Goal: Contribute content: Contribute content

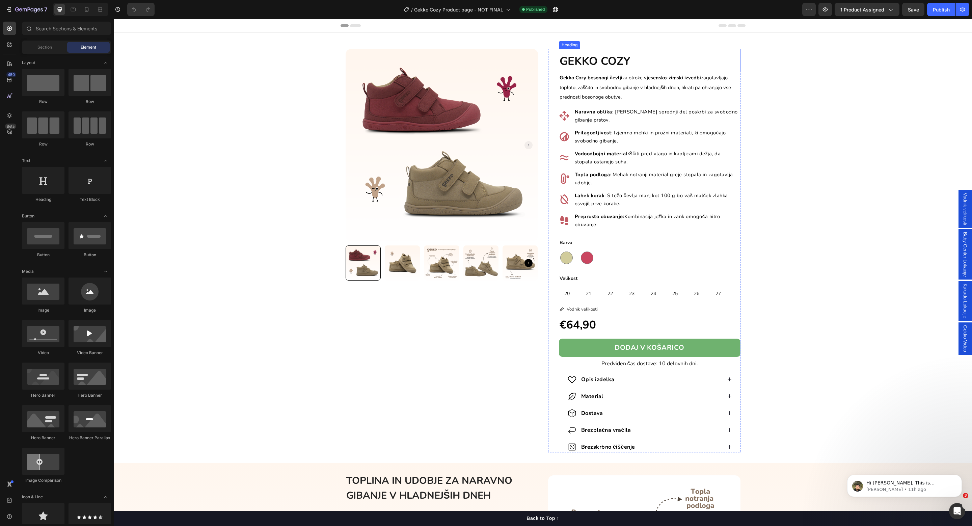
click at [610, 56] on strong "GEKKO COZY" at bounding box center [594, 61] width 71 height 15
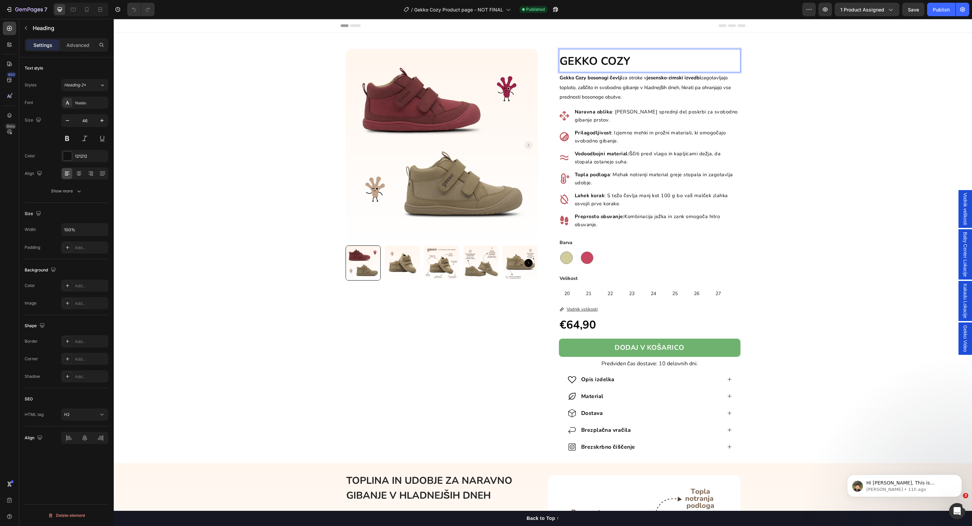
click at [615, 59] on strong "GEKKO COZY" at bounding box center [594, 61] width 71 height 15
click at [618, 60] on strong "GEKKO COZY" at bounding box center [594, 61] width 71 height 15
click at [579, 80] on strong "Gekko Cozy bosonogi čevlji" at bounding box center [590, 77] width 63 height 7
click at [579, 79] on strong "Gekko Cozy bosonogi čevlji" at bounding box center [590, 77] width 63 height 7
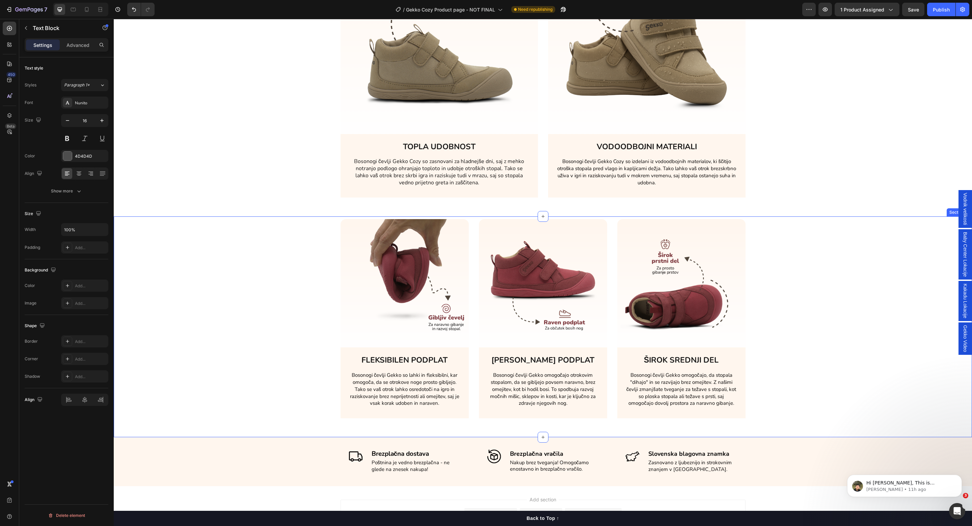
scroll to position [1401, 0]
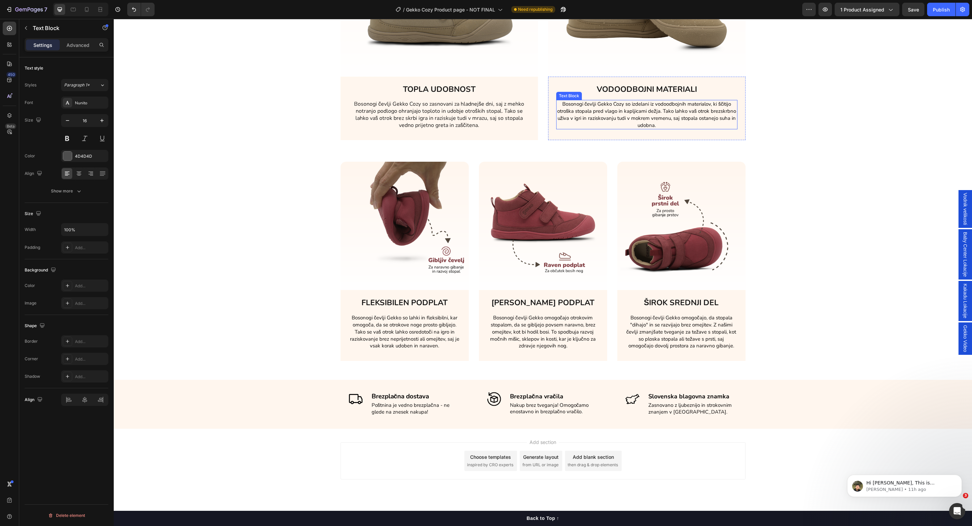
click at [615, 101] on span "Bosonogi čevlji Gekko Cozy so izdelani iz vodoodbojnih materialov, ki ščitijo o…" at bounding box center [646, 115] width 179 height 28
click at [619, 101] on span "Bosonogi čevlji Gekko Cozy so izdelani iz vodoodbojnih materialov, ki ščitijo o…" at bounding box center [646, 115] width 179 height 28
click at [618, 101] on span "Bosonogi čevlji Gekko Cozy so izdelani iz vodoodbojnih materialov, ki ščitijo o…" at bounding box center [646, 115] width 179 height 28
click at [406, 101] on p "Bosonogi čevlji Gekko Cozy so zasnovani za hladnejše dni, saj z mehko notranjo …" at bounding box center [439, 115] width 180 height 28
click at [411, 101] on p "Bosonogi čevlji Gekko Cozy so zasnovani za hladnejše dni, saj z mehko notranjo …" at bounding box center [439, 115] width 180 height 28
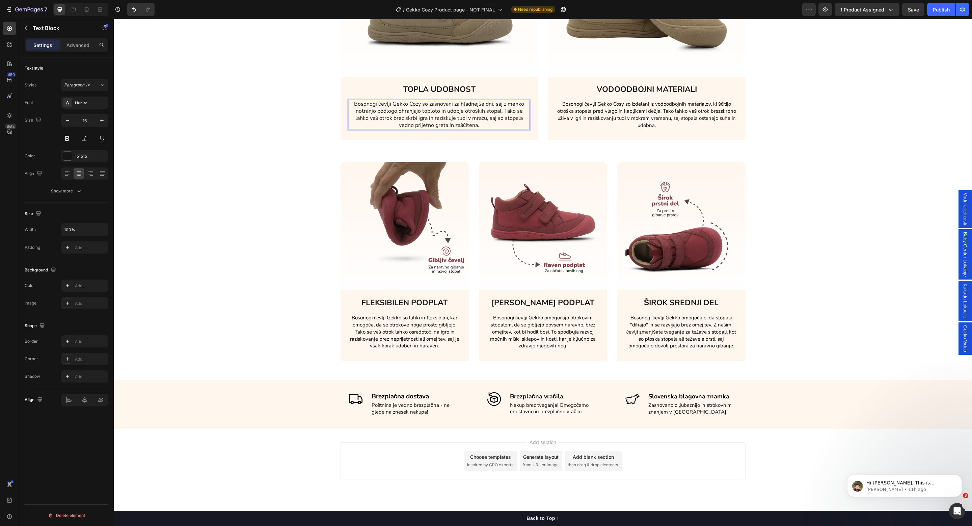
click at [414, 101] on p "Bosonogi čevlji Gekko Cozy so zasnovani za hladnejše dni, saj z mehko notranjo …" at bounding box center [439, 115] width 180 height 28
click at [388, 314] on span "Bosonogi čevlji Gekko so lahki in fleksibilni, kar omogoča, da se otrokove noge…" at bounding box center [404, 331] width 109 height 35
click at [396, 314] on span "Bosonogi čevlji Gekko so lahki in fleksibilni, kar omogoča, da se otrokove noge…" at bounding box center [404, 331] width 109 height 35
click at [537, 317] on span "Bosonogi čevlji Gekko omogočajo otrokovim stopalom, da se gibljejo povsem narav…" at bounding box center [543, 331] width 106 height 35
click at [539, 317] on span "Bosonogi čevlji Gekko omogočajo otrokovim stopalom, da se gibljejo povsem narav…" at bounding box center [543, 331] width 106 height 35
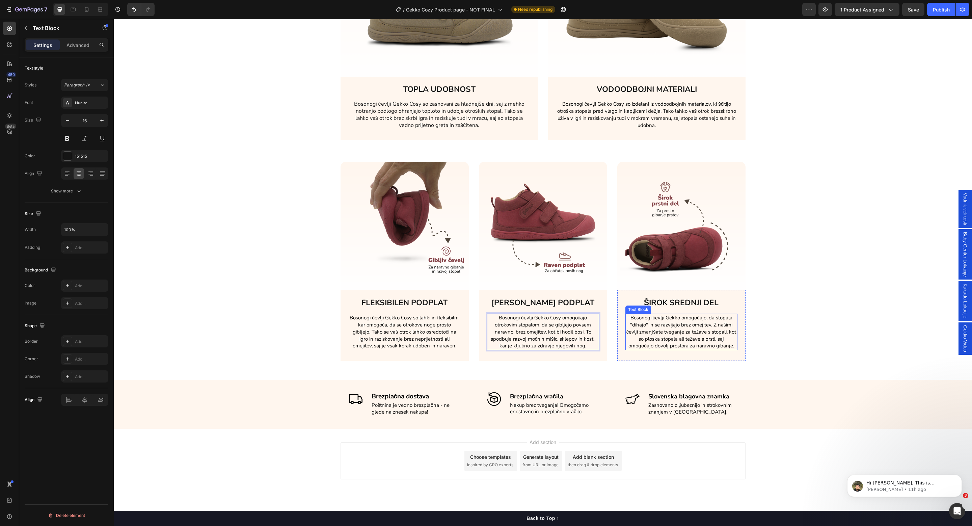
click at [700, 314] on span "Bosonogi čevlji Gekko omogočajo, da stopala "dihajo" in se razvijajo brez omeji…" at bounding box center [681, 331] width 110 height 35
click at [679, 316] on span "Bosonogi čevlji Gekko omogočajo, da stopala "dihajo" in se razvijajo brez omeji…" at bounding box center [681, 331] width 110 height 35
click at [677, 316] on span "Bosonogi čevlji Gekko omogočajo, da stopala "dihajo" in se razvijajo brez omeji…" at bounding box center [681, 331] width 110 height 35
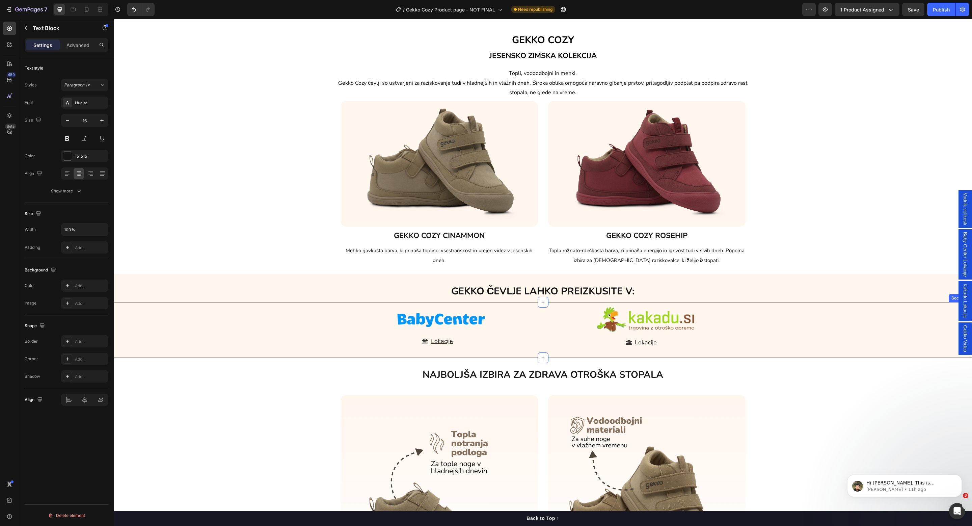
scroll to position [819, 0]
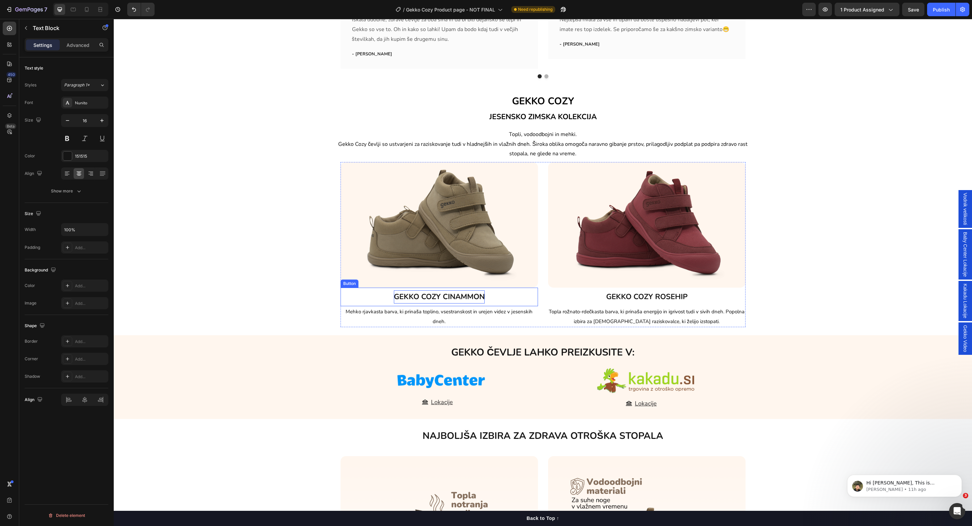
click at [432, 297] on p "GEKKO COZY CINAMMON" at bounding box center [439, 296] width 91 height 13
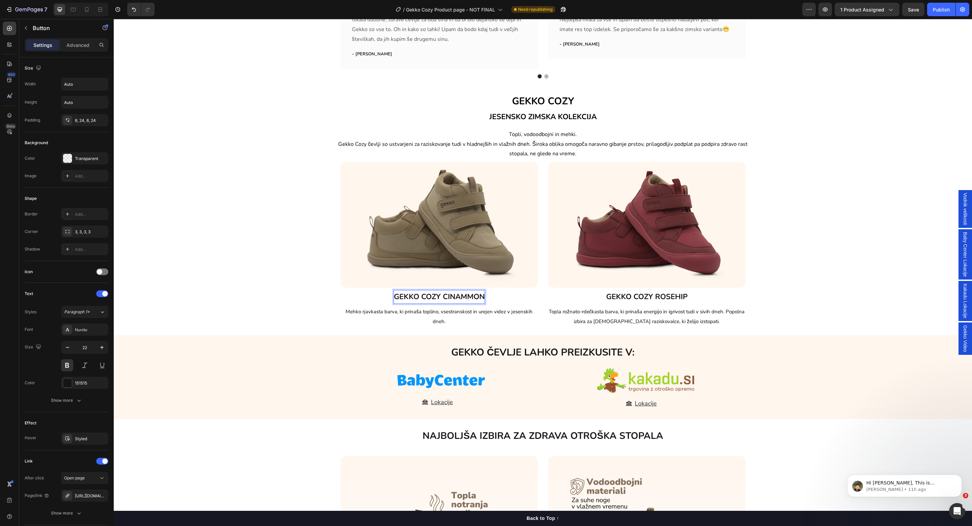
click at [428, 298] on p "GEKKO COZY CINAMMON" at bounding box center [439, 296] width 91 height 13
click at [428, 297] on p "GEKKO COZY CINAMMON" at bounding box center [439, 296] width 91 height 13
click at [637, 297] on p "GEKKO COZY ROSEHIP" at bounding box center [646, 296] width 81 height 13
click at [642, 299] on p "GEKKO COZY ROSEHIP" at bounding box center [646, 296] width 81 height 13
click at [643, 299] on p "GEKKO COZY ROSEHIP" at bounding box center [646, 296] width 81 height 13
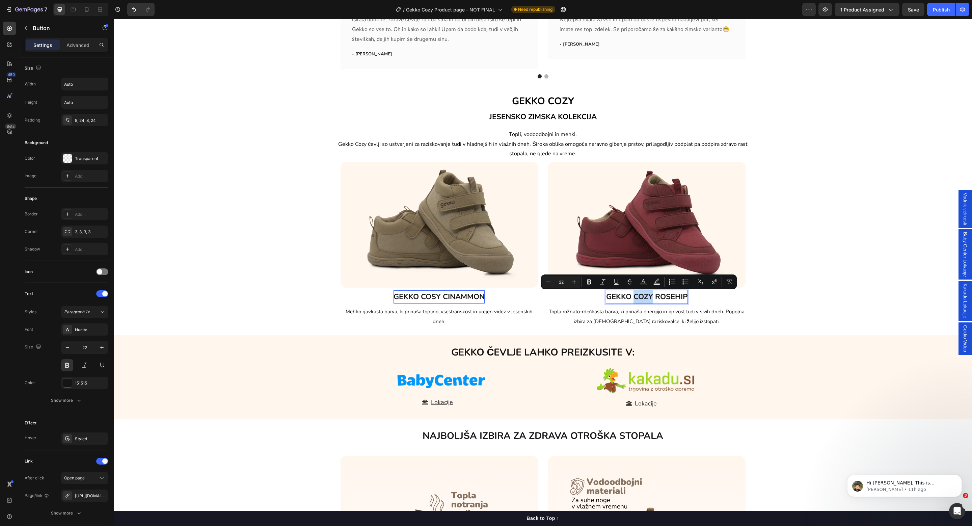
click at [644, 295] on p "GEKKO COZY ROSEHIP" at bounding box center [646, 296] width 81 height 13
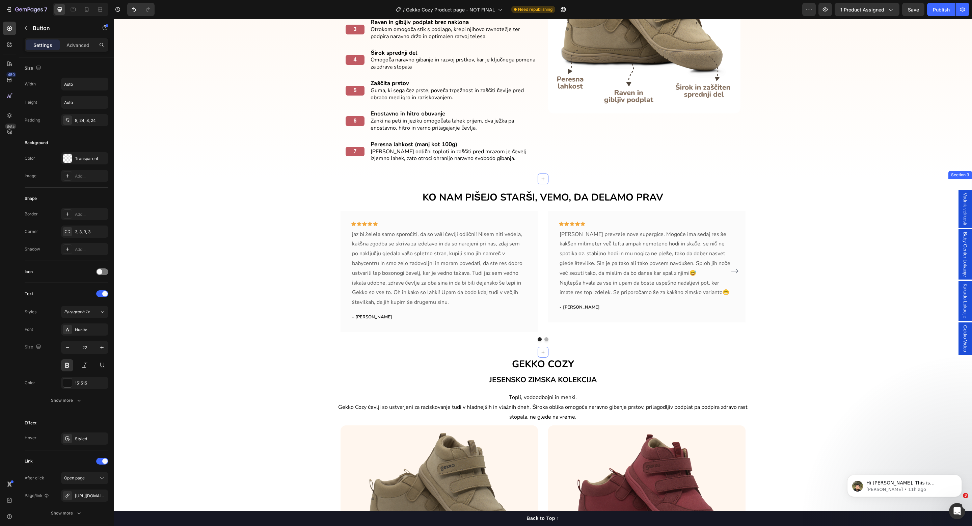
scroll to position [515, 0]
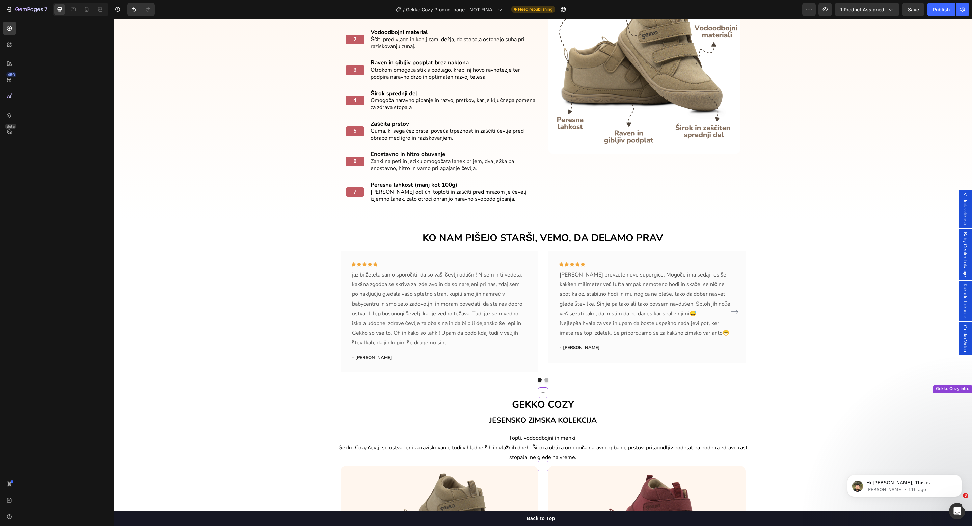
click at [560, 408] on span "GEKKO COZY" at bounding box center [543, 404] width 62 height 13
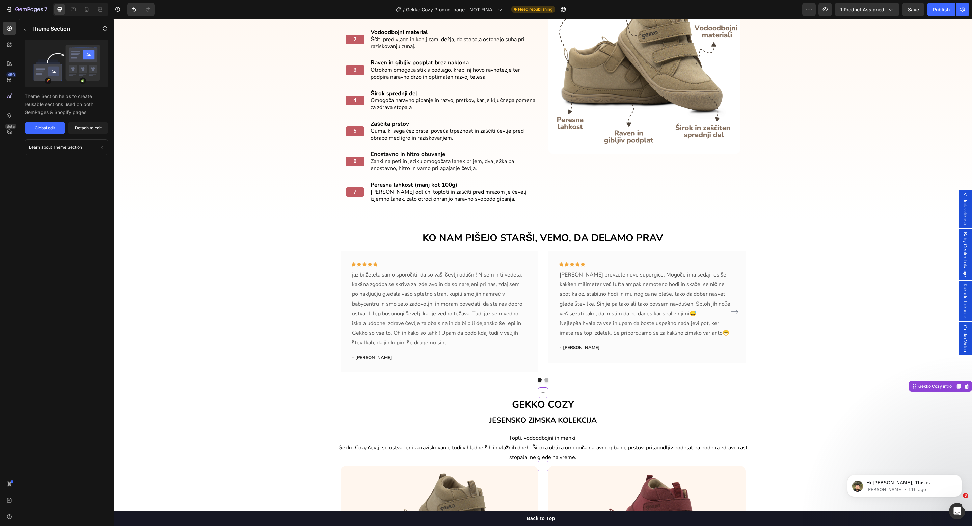
click at [566, 405] on span "GEKKO COZY" at bounding box center [543, 404] width 62 height 13
click at [82, 128] on div "Detach to edit" at bounding box center [88, 128] width 27 height 6
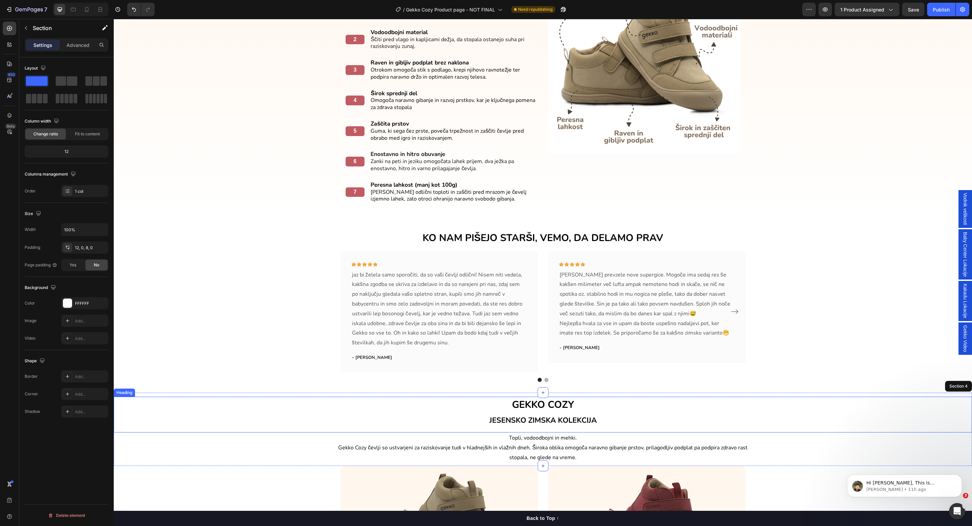
click at [561, 406] on span "GEKKO COZY" at bounding box center [543, 404] width 62 height 13
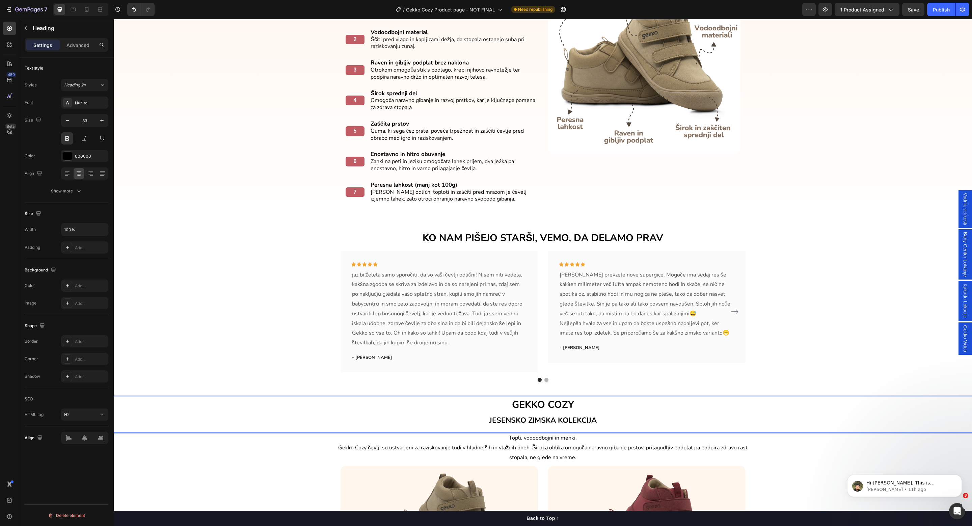
click at [564, 406] on span "GEKKO COZY" at bounding box center [543, 404] width 62 height 13
click at [359, 451] on span "Gekko Cozy čevlji so ustvarjeni za raziskovanje tudi v hladnejših in vlažnih dn…" at bounding box center [542, 452] width 409 height 17
click at [356, 448] on span "Gekko Cozy čevlji so ustvarjeni za raziskovanje tudi v hladnejših in vlažnih dn…" at bounding box center [542, 452] width 409 height 17
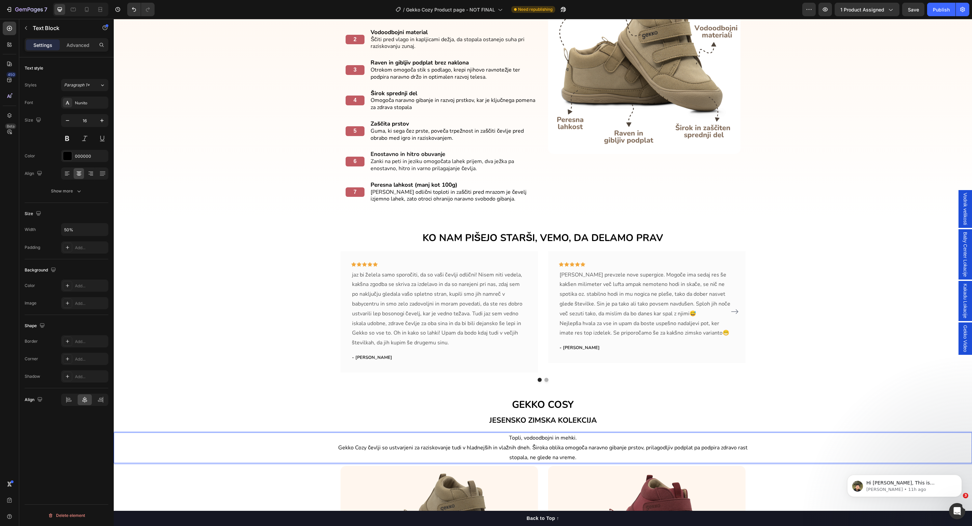
click at [366, 448] on span "Gekko Cozy čevlji so ustvarjeni za raziskovanje tudi v hladnejših in vlažnih dn…" at bounding box center [542, 452] width 409 height 17
click at [361, 448] on span "Gekko Cozy čevlji so ustvarjeni za raziskovanje tudi v hladnejših in vlažnih dn…" at bounding box center [542, 452] width 409 height 17
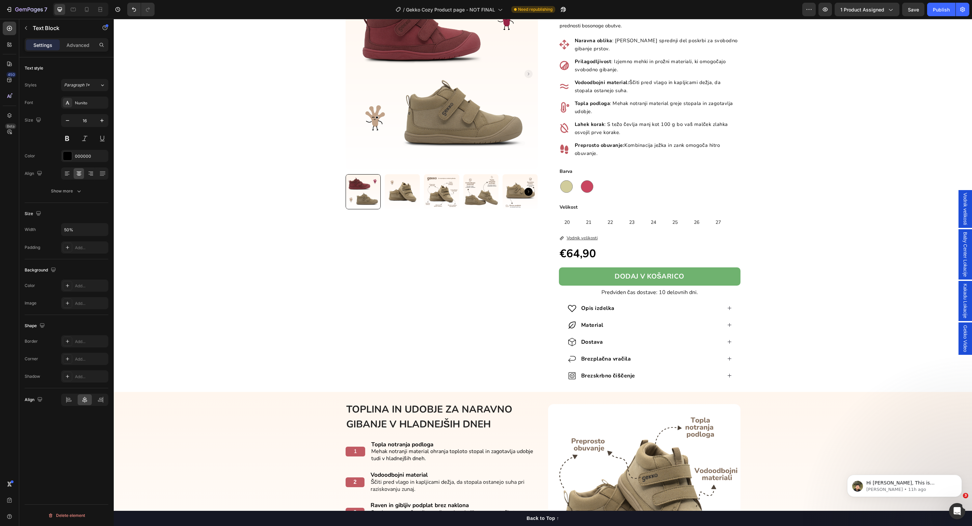
scroll to position [60, 0]
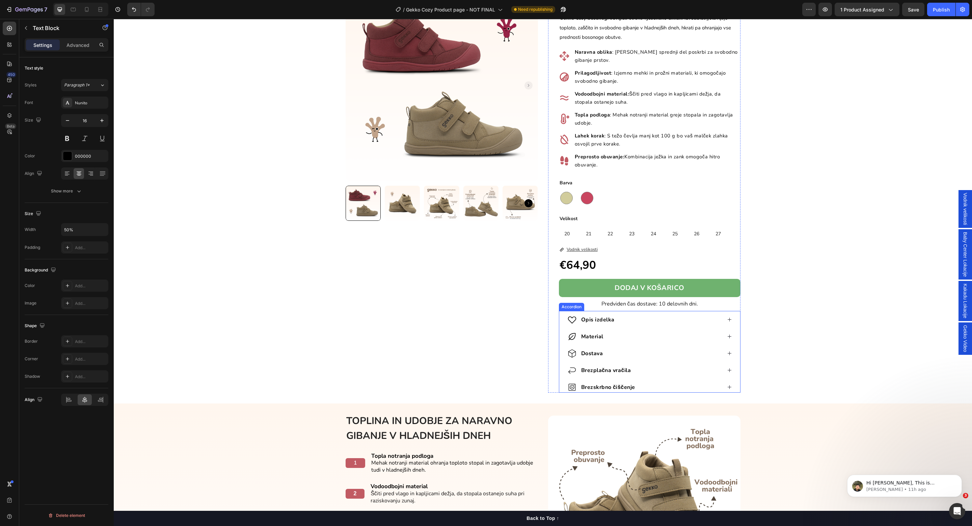
click at [727, 318] on icon at bounding box center [729, 319] width 5 height 5
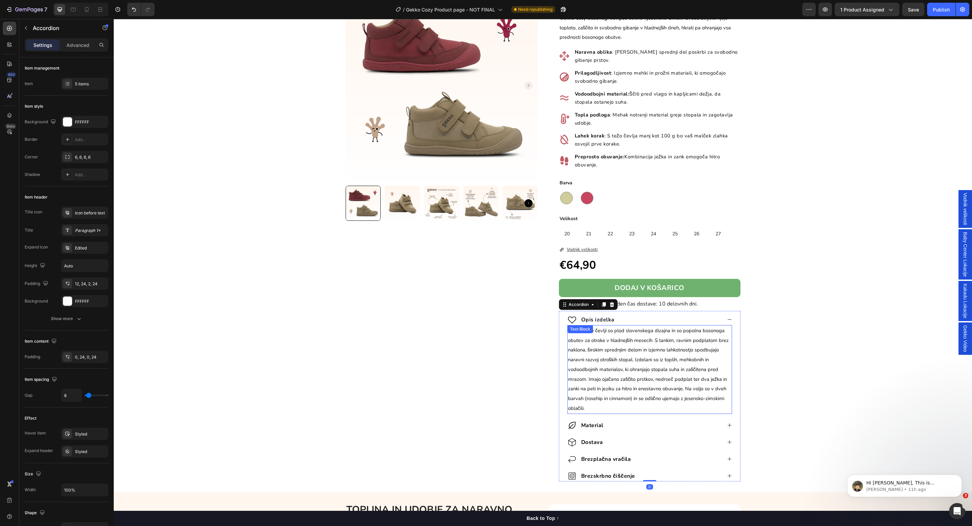
click at [587, 332] on div "Text Block" at bounding box center [580, 329] width 23 height 6
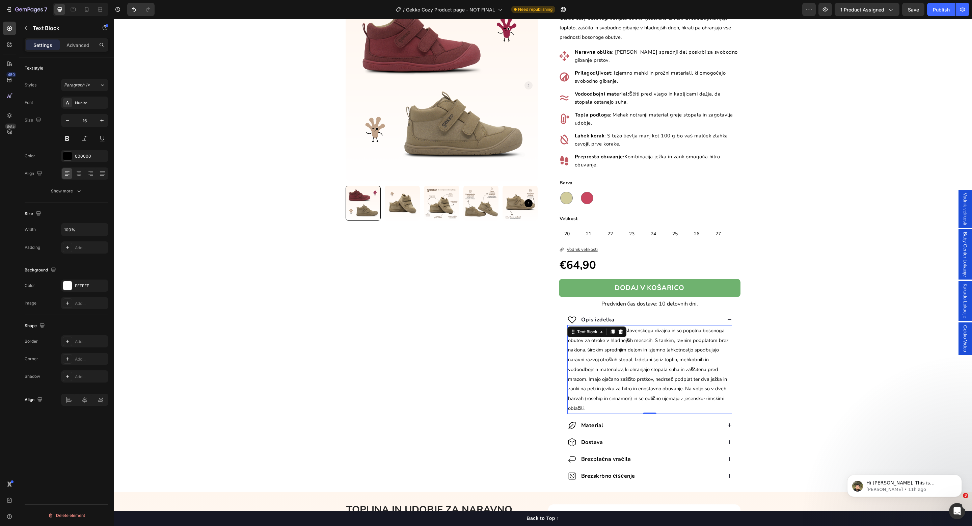
click at [615, 342] on span "Gekko Cozy čevlji so plod slovenskega dizajna in so popolna bosonoga obutev za …" at bounding box center [648, 369] width 161 height 84
click at [588, 333] on span "Gekko Cozy čevlji so plod slovenskega dizajna in so popolna bosonoga obutev za …" at bounding box center [648, 369] width 161 height 84
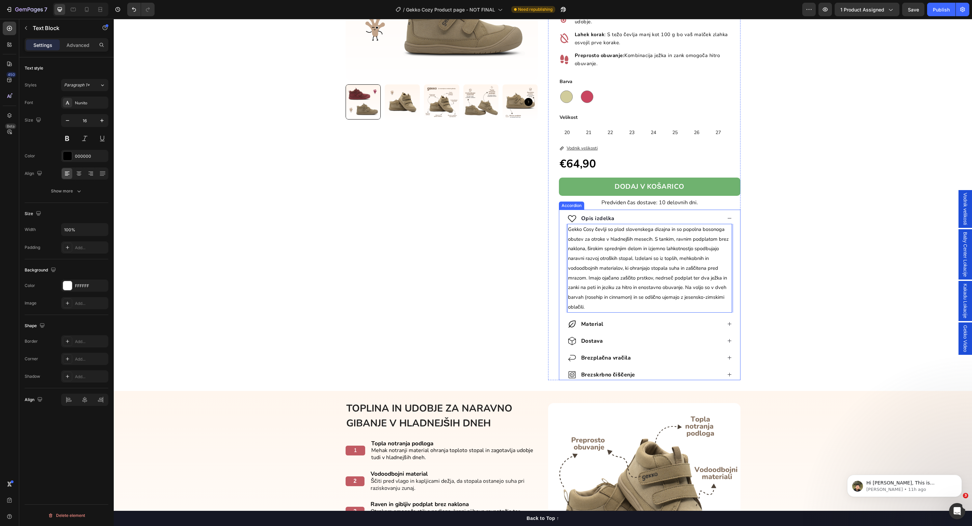
click at [727, 325] on icon at bounding box center [729, 323] width 5 height 5
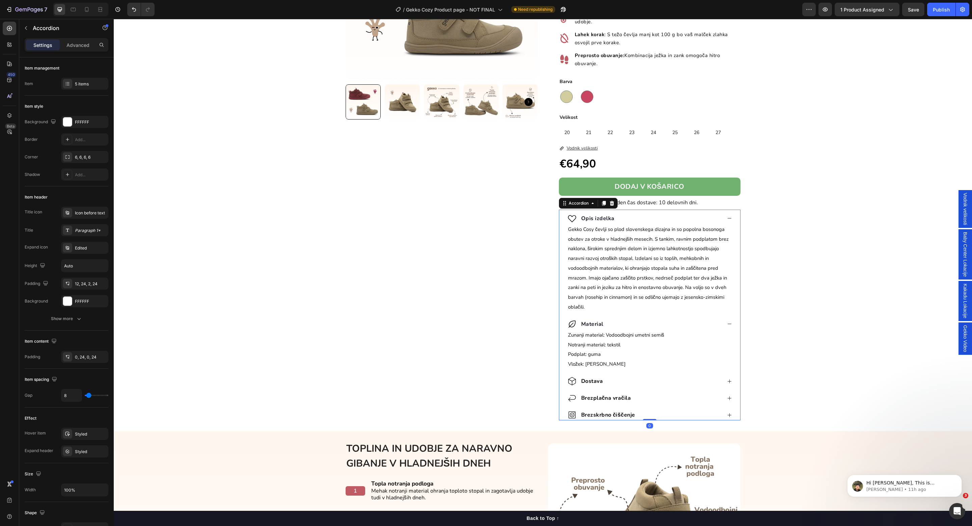
click at [727, 382] on icon at bounding box center [729, 381] width 5 height 5
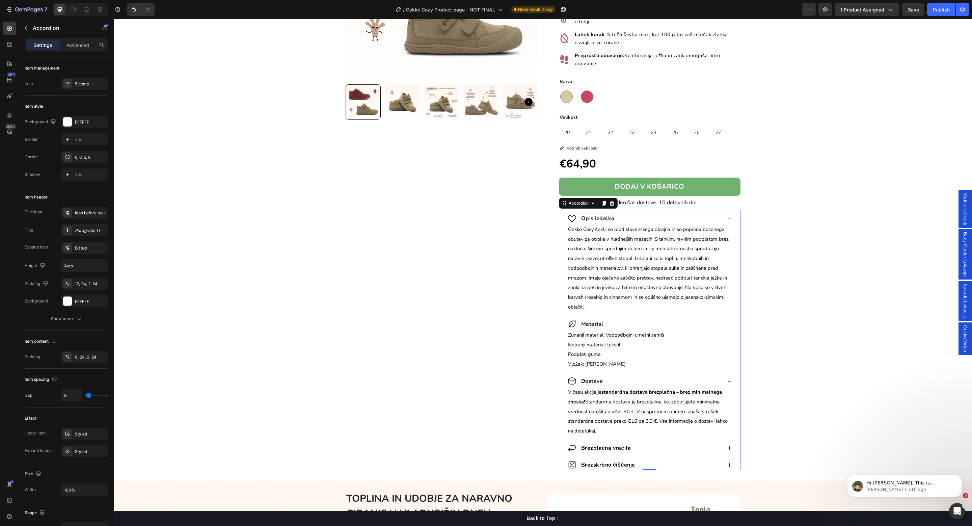
click at [722, 447] on div "Brezplačna vračila" at bounding box center [649, 446] width 181 height 14
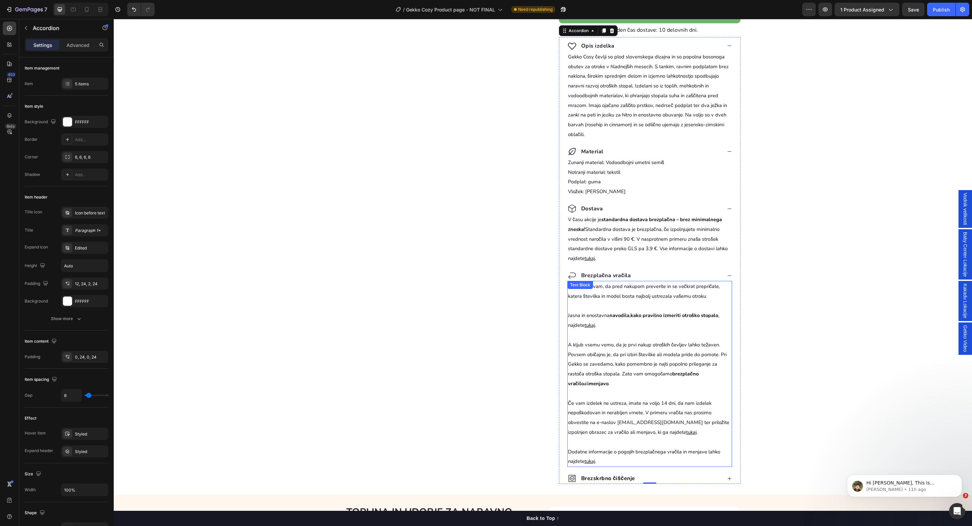
scroll to position [363, 0]
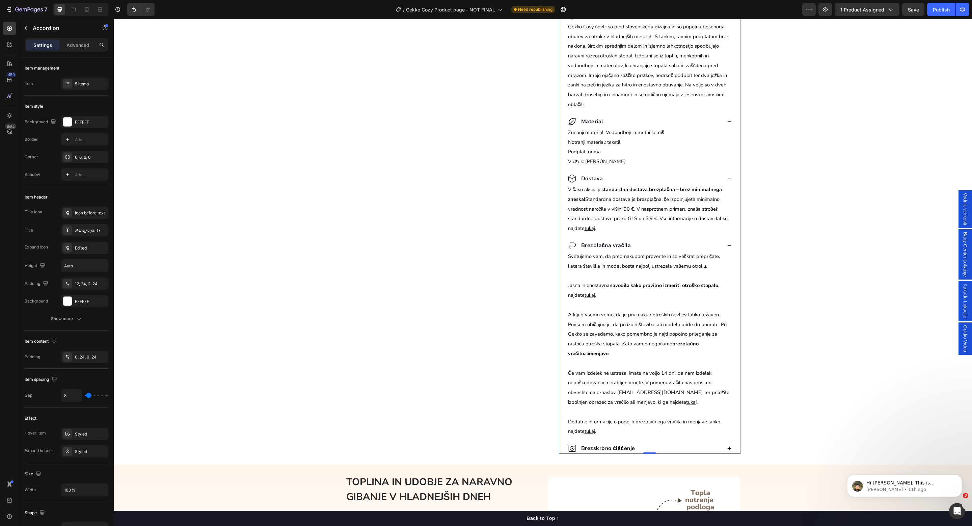
click at [727, 449] on icon at bounding box center [729, 448] width 5 height 5
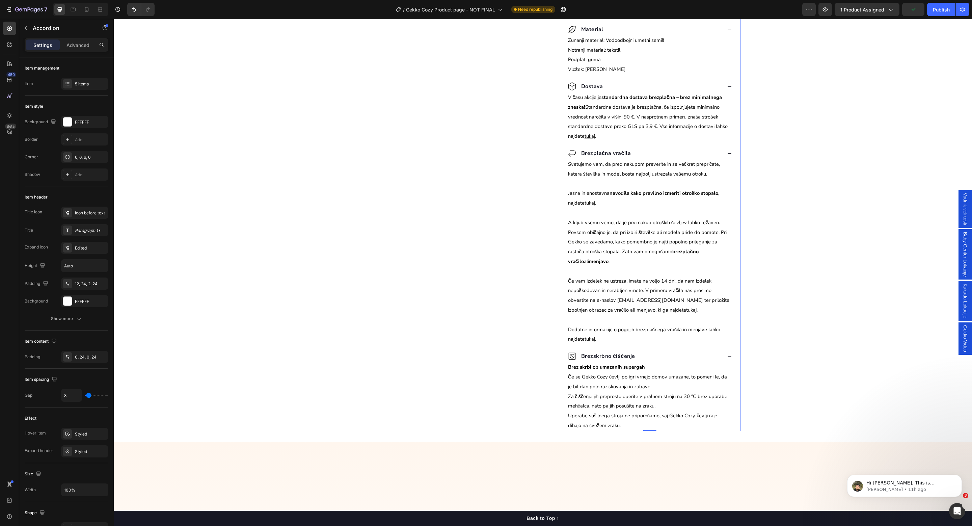
scroll to position [465, 0]
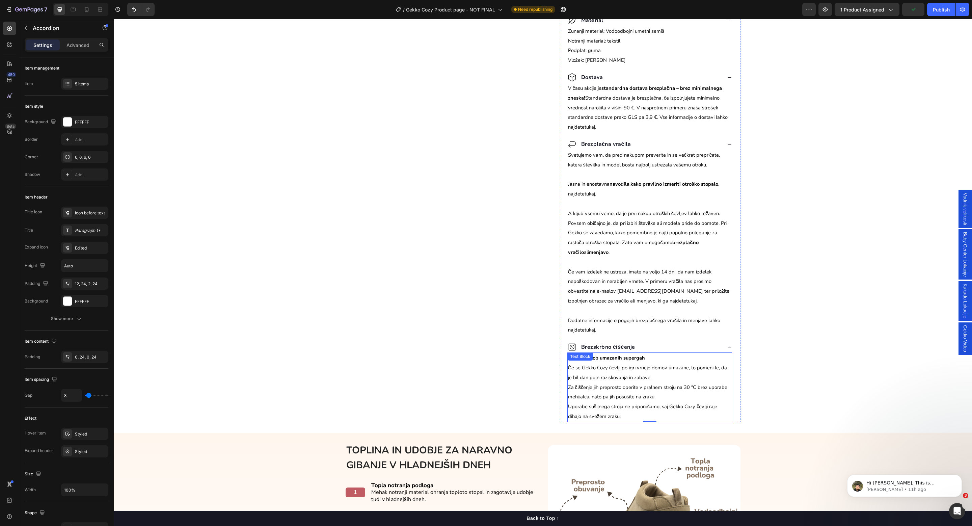
click at [603, 372] on span "Če se Gekko Cozy čevlji po igri vrnejo domov umazane, to pomeni le, da je bil d…" at bounding box center [647, 372] width 159 height 17
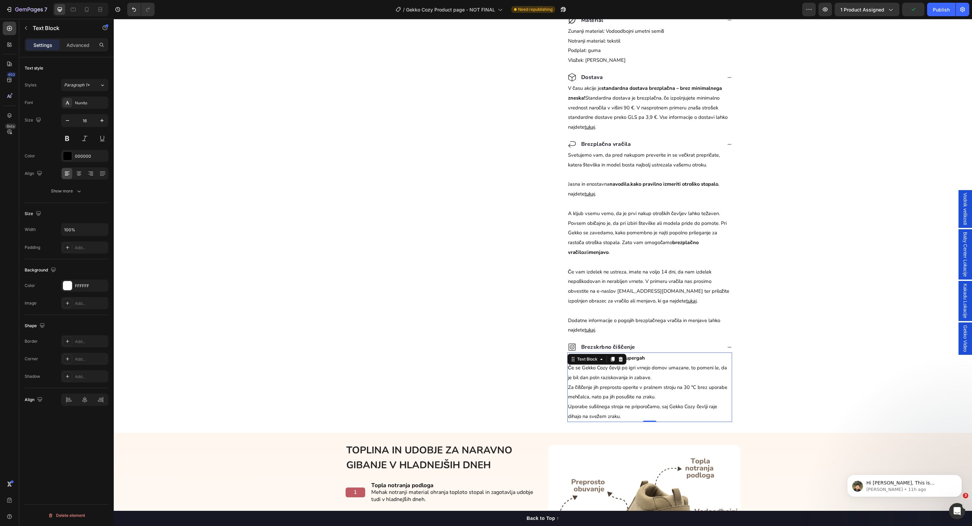
click at [603, 371] on span "Če se Gekko Cozy čevlji po igri vrnejo domov umazane, to pomeni le, da je bil d…" at bounding box center [647, 372] width 159 height 17
click at [601, 371] on span "Če se Gekko Cozy čevlji po igri vrnejo domov umazane, to pomeni le, da je bil d…" at bounding box center [647, 372] width 159 height 17
click at [688, 408] on span "Uporabe sušilnega stroja ne priporočamo, saj Gekko Cozy čevlji raje dihajo na s…" at bounding box center [642, 411] width 149 height 17
click at [783, 395] on div "Product Images Row GEKKO COSY Heading Gekko Cosy bosonogi čevlji za otroke v je…" at bounding box center [543, 3] width 858 height 838
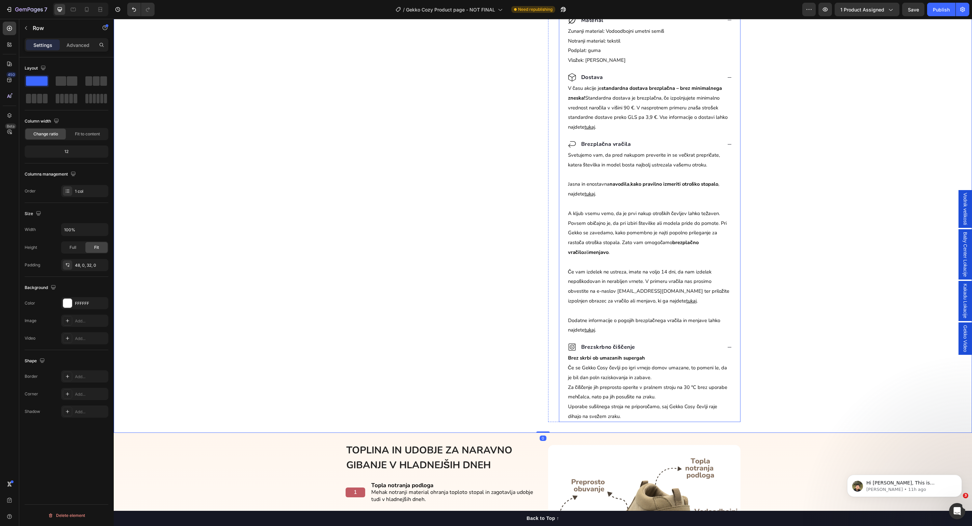
click at [727, 348] on icon at bounding box center [729, 347] width 5 height 5
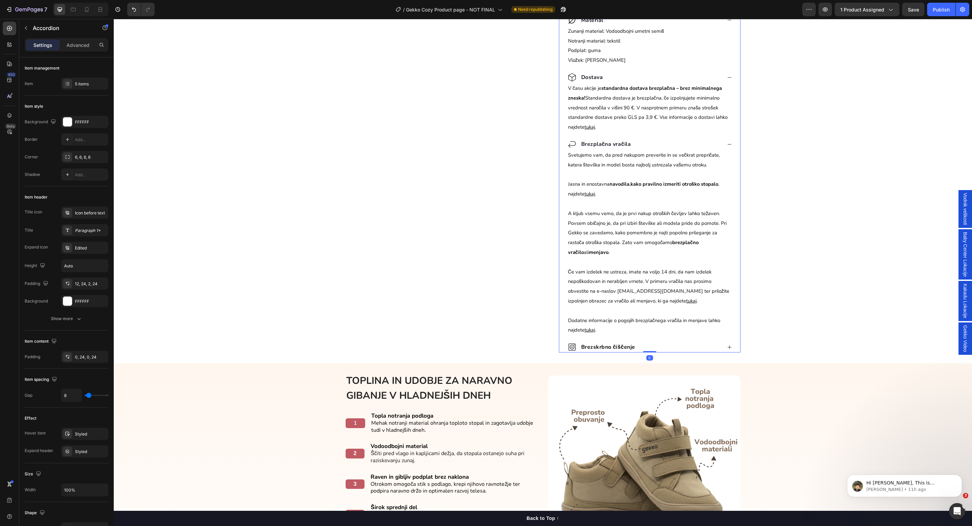
click at [727, 146] on icon at bounding box center [729, 144] width 5 height 5
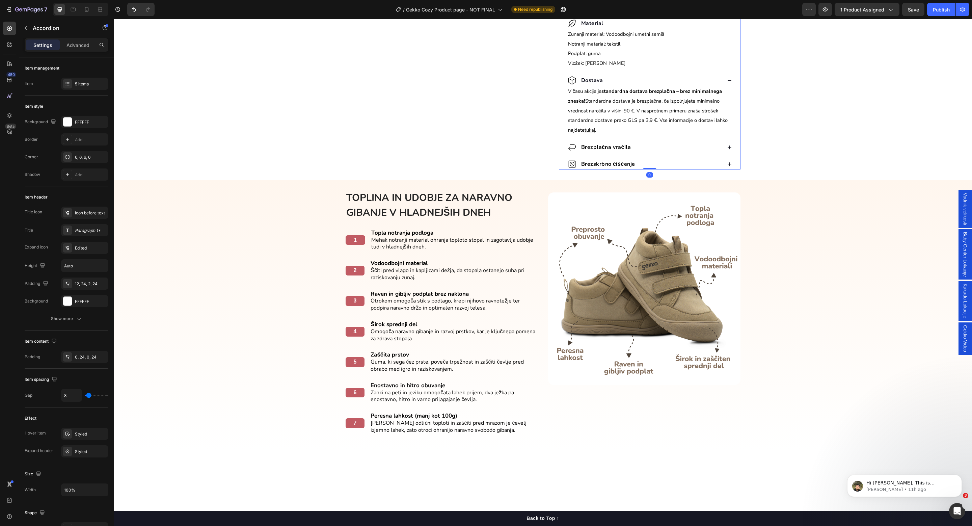
scroll to position [262, 0]
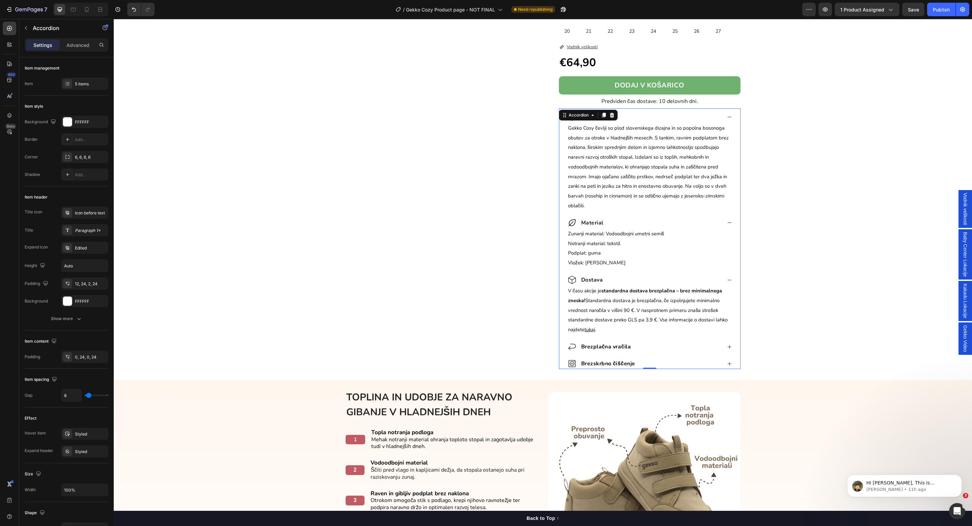
click at [727, 225] on icon at bounding box center [729, 222] width 5 height 5
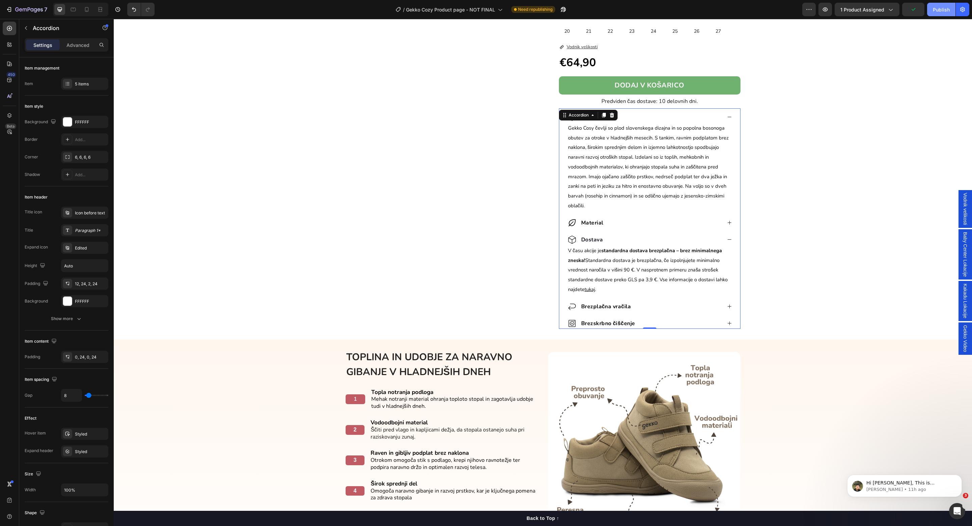
click at [936, 9] on div "Publish" at bounding box center [941, 9] width 17 height 7
click at [945, 7] on div "Publish" at bounding box center [941, 9] width 17 height 7
click at [33, 12] on icon "button" at bounding box center [29, 10] width 28 height 6
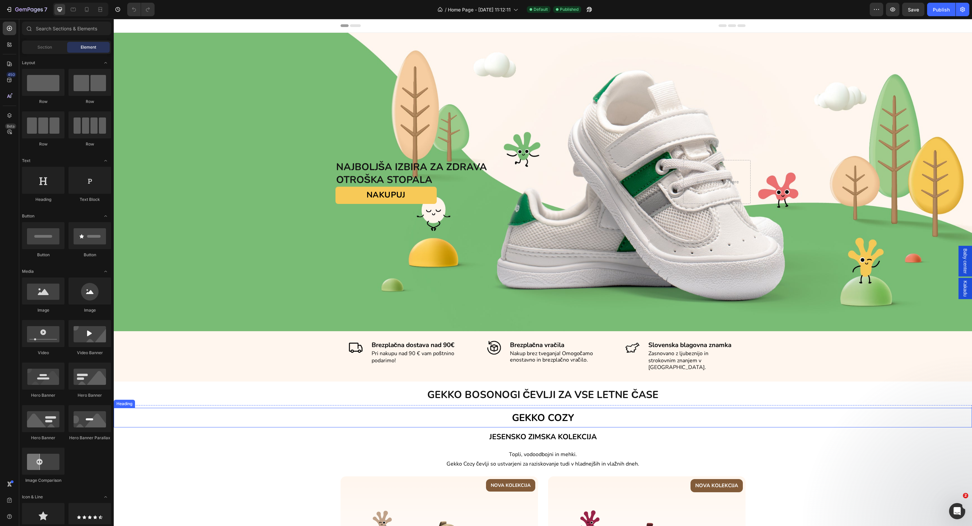
click at [544, 411] on span "GEKKO COZY" at bounding box center [543, 417] width 62 height 13
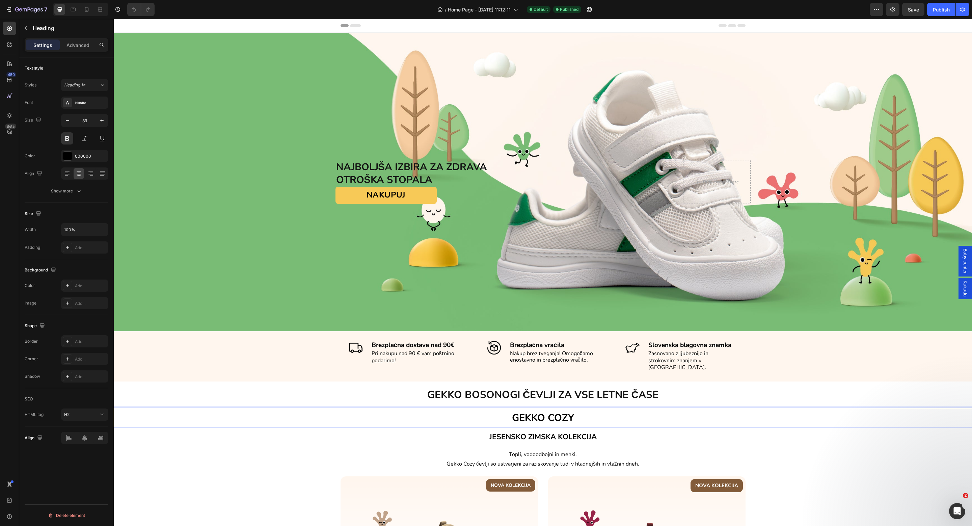
click at [566, 411] on span "GEKKO COZY" at bounding box center [543, 417] width 62 height 13
click at [475, 460] on span "Gekko Cozy čevlji so ustvarjeni za raziskovanje tudi v hladnejših in vlažnih dn…" at bounding box center [542, 463] width 193 height 7
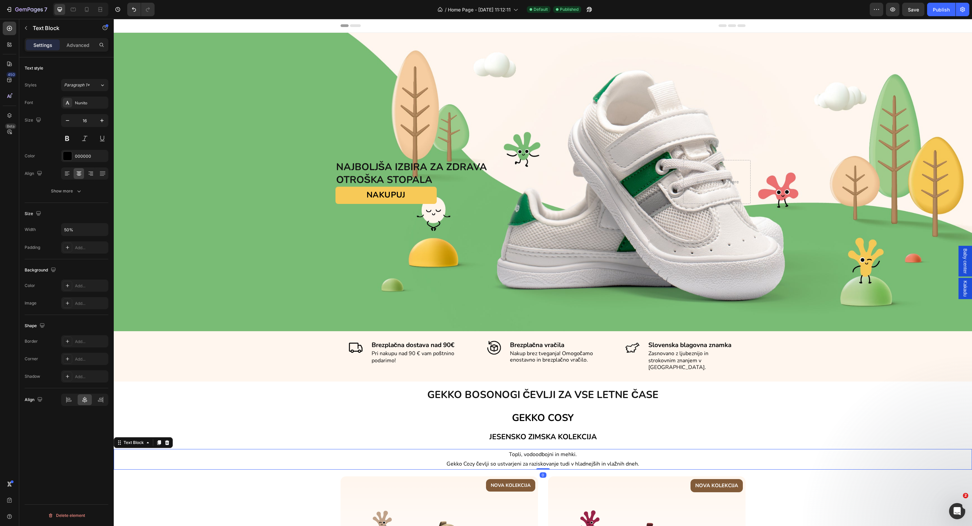
click at [465, 460] on span "Gekko Cozy čevlji so ustvarjeni za raziskovanje tudi v hladnejših in vlažnih dn…" at bounding box center [542, 463] width 193 height 7
click at [467, 460] on span "Gekko Cozy čevlji so ustvarjeni za raziskovanje tudi v hladnejših in vlažnih dn…" at bounding box center [542, 463] width 193 height 7
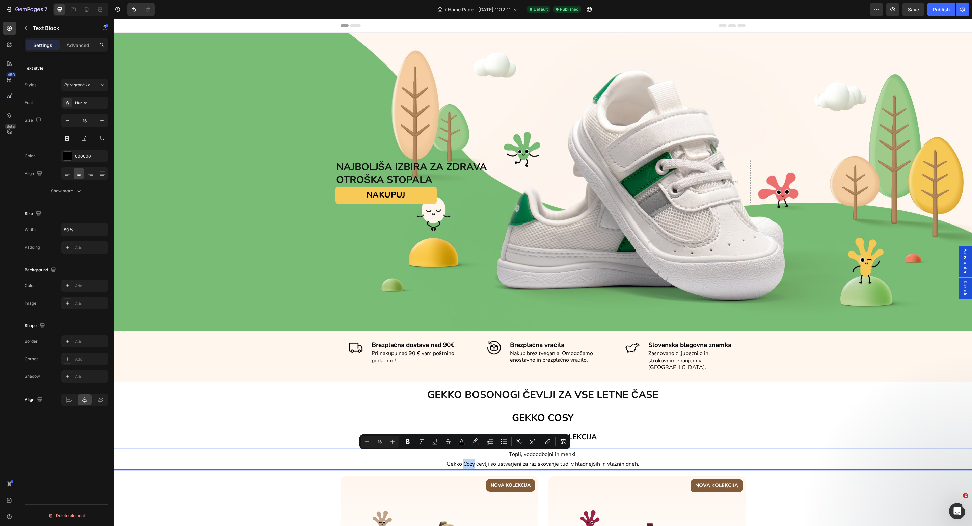
click at [467, 460] on span "Gekko Cozy čevlji so ustvarjeni za raziskovanje tudi v hladnejših in vlažnih dn…" at bounding box center [542, 463] width 193 height 7
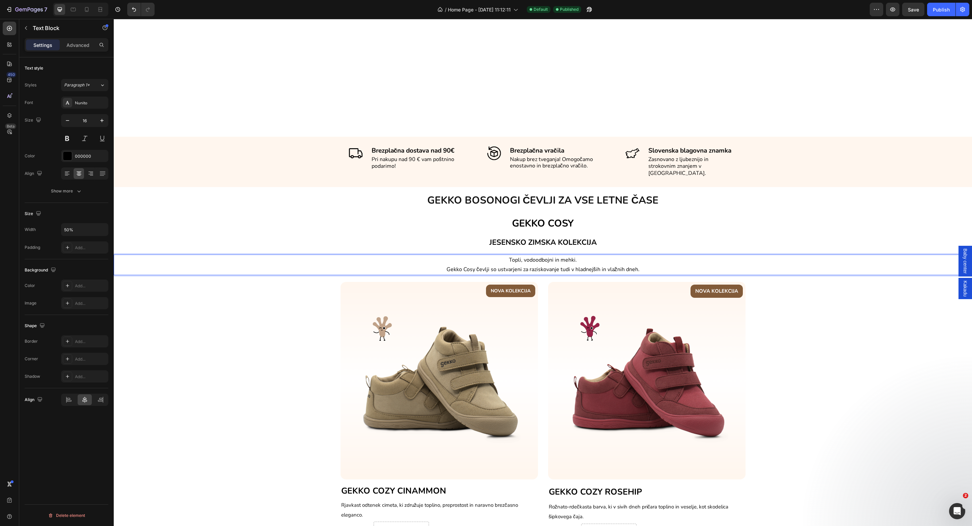
scroll to position [405, 0]
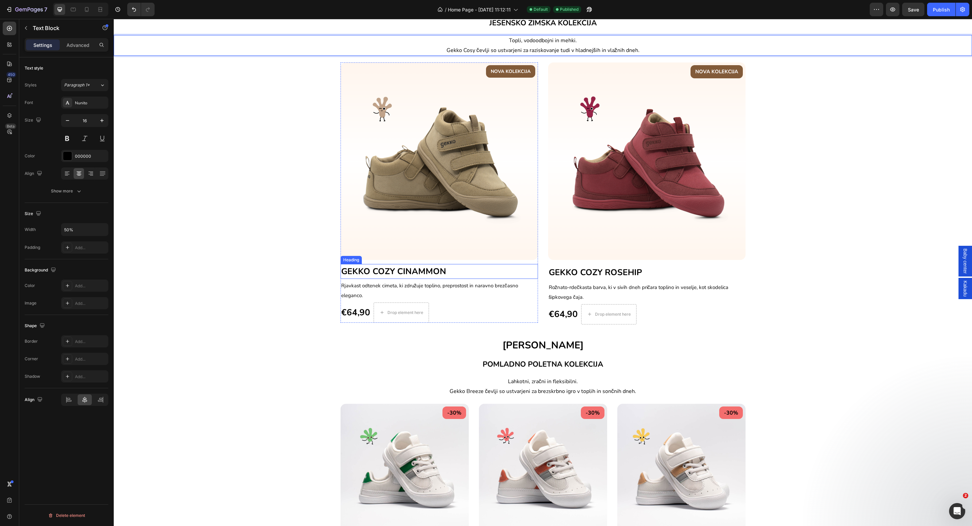
click at [384, 270] on span "GEKKO COZY CINAMMON" at bounding box center [393, 271] width 105 height 11
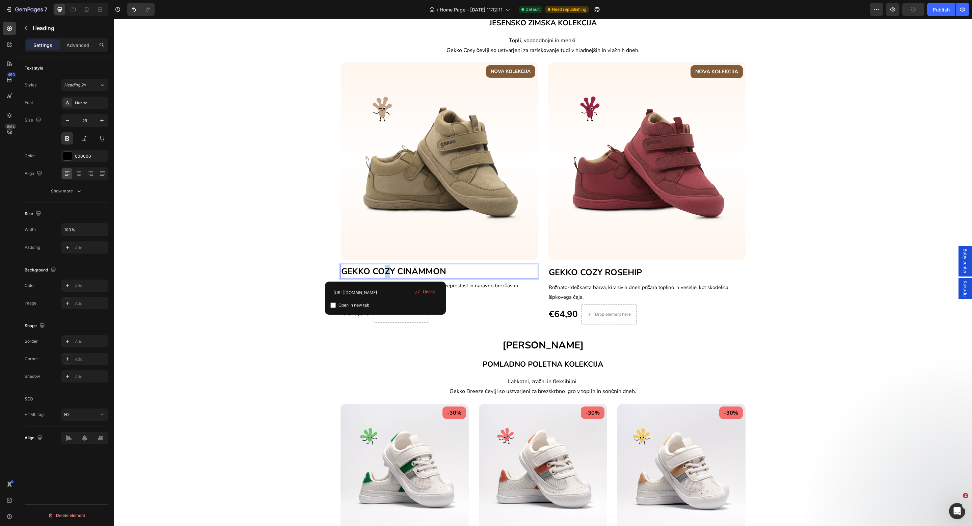
click at [382, 271] on span "GEKKO COZY CINAMMON" at bounding box center [393, 271] width 105 height 11
click at [583, 269] on span "GEKKO COZY ROSEHIP" at bounding box center [595, 272] width 93 height 11
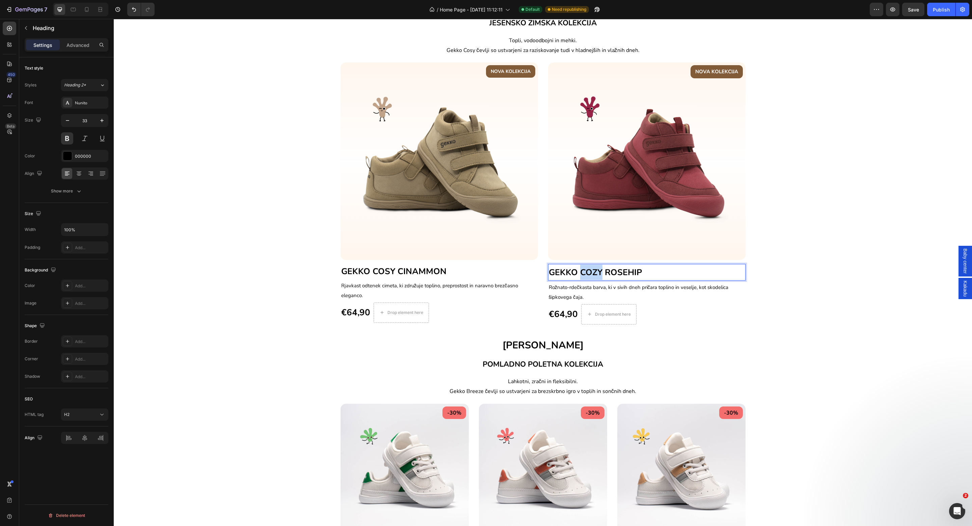
click at [591, 271] on span "GEKKO COZY ROSEHIP" at bounding box center [595, 272] width 93 height 11
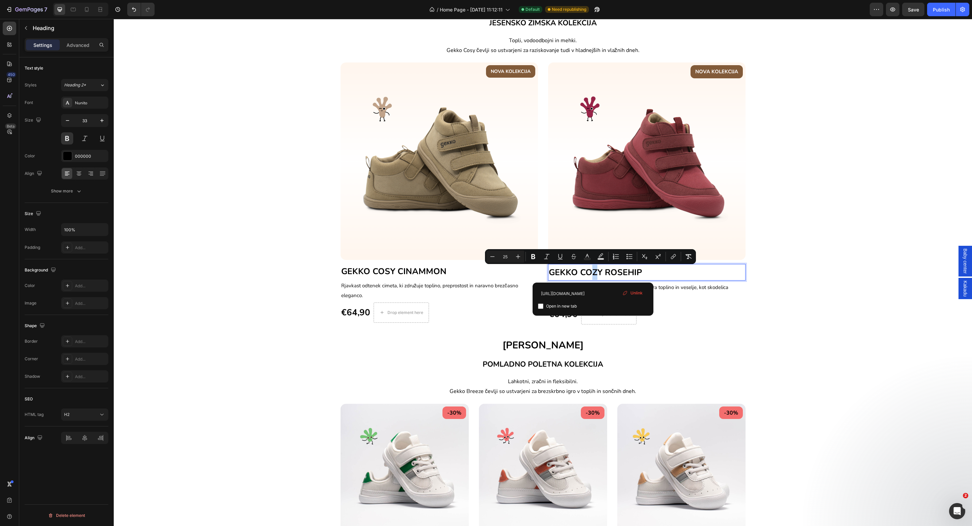
click at [589, 272] on span "GEKKO COZY ROSEHIP" at bounding box center [595, 272] width 93 height 11
click at [247, 357] on h2 "POMLADNO POLETNA KOLEKCIJA" at bounding box center [543, 363] width 858 height 17
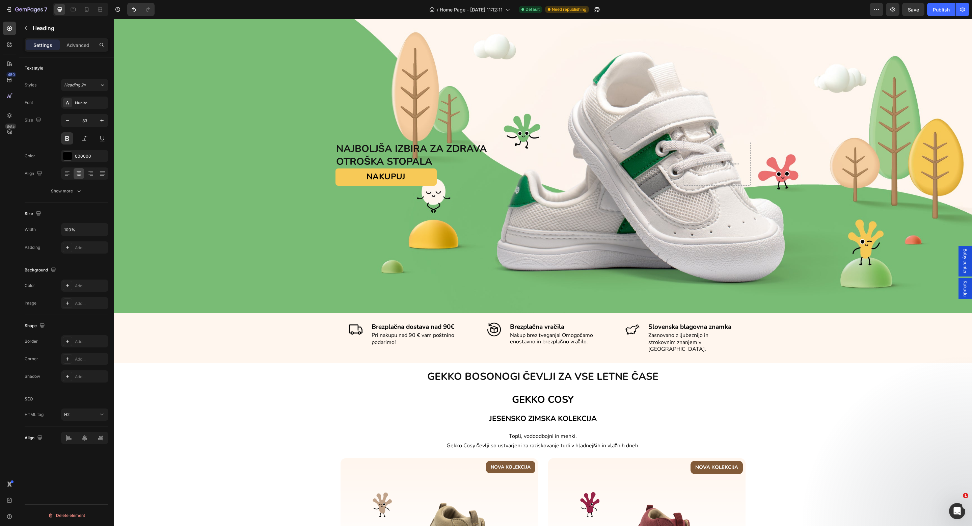
scroll to position [0, 0]
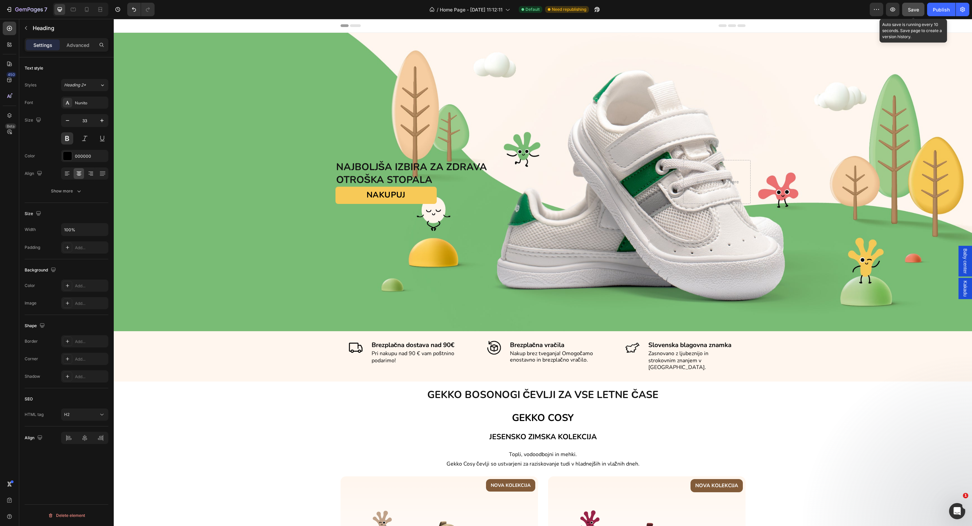
click at [906, 10] on button "Save" at bounding box center [913, 9] width 22 height 13
click at [936, 9] on div "Publish" at bounding box center [941, 9] width 17 height 7
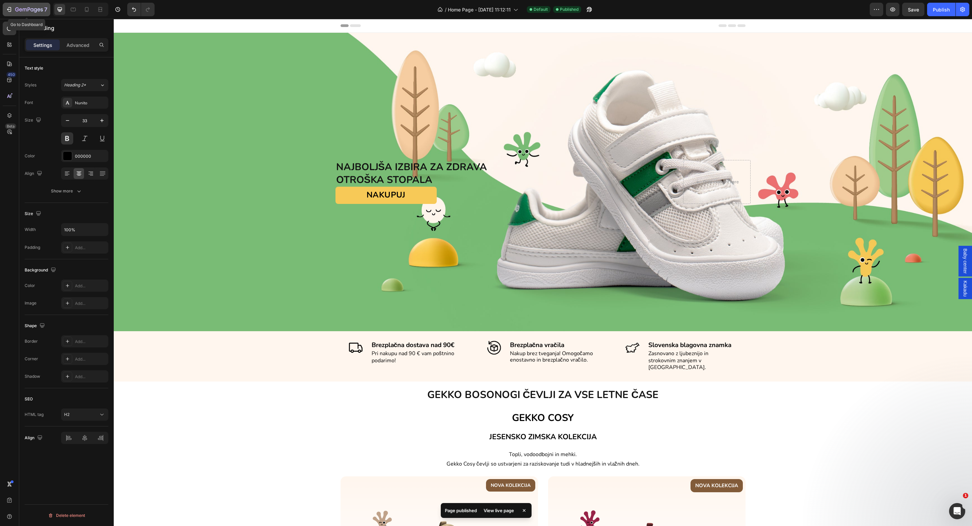
click at [16, 13] on button "7" at bounding box center [27, 9] width 48 height 13
